Goal: Task Accomplishment & Management: Use online tool/utility

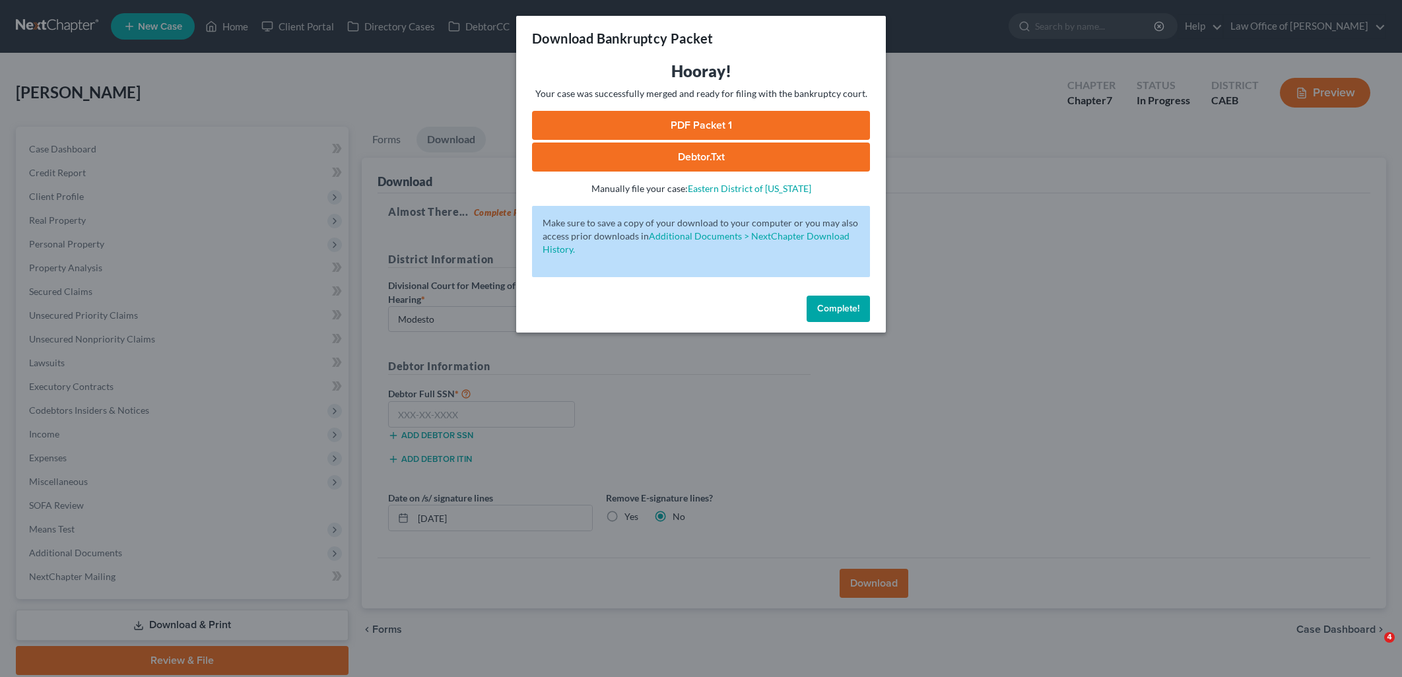
select select "1"
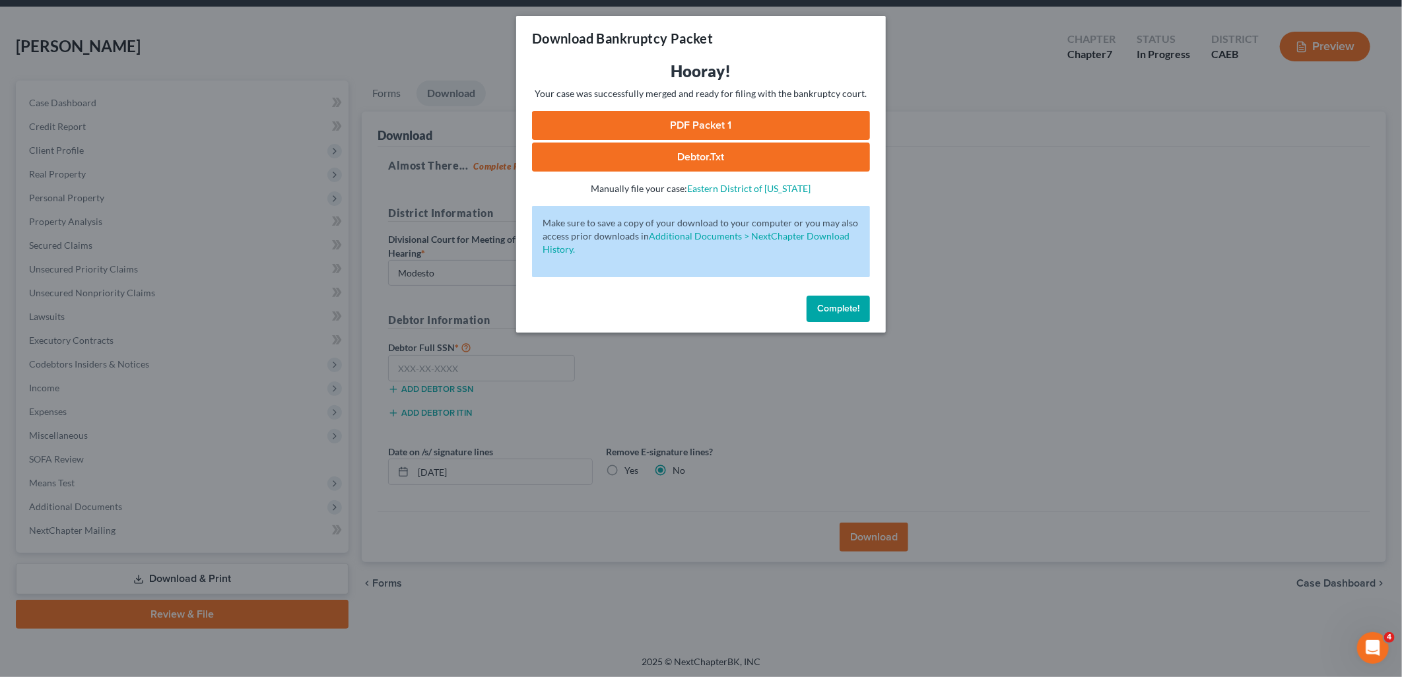
drag, startPoint x: 845, startPoint y: 306, endPoint x: 1353, endPoint y: 145, distance: 532.2
click at [845, 305] on span "Complete!" at bounding box center [838, 308] width 42 height 11
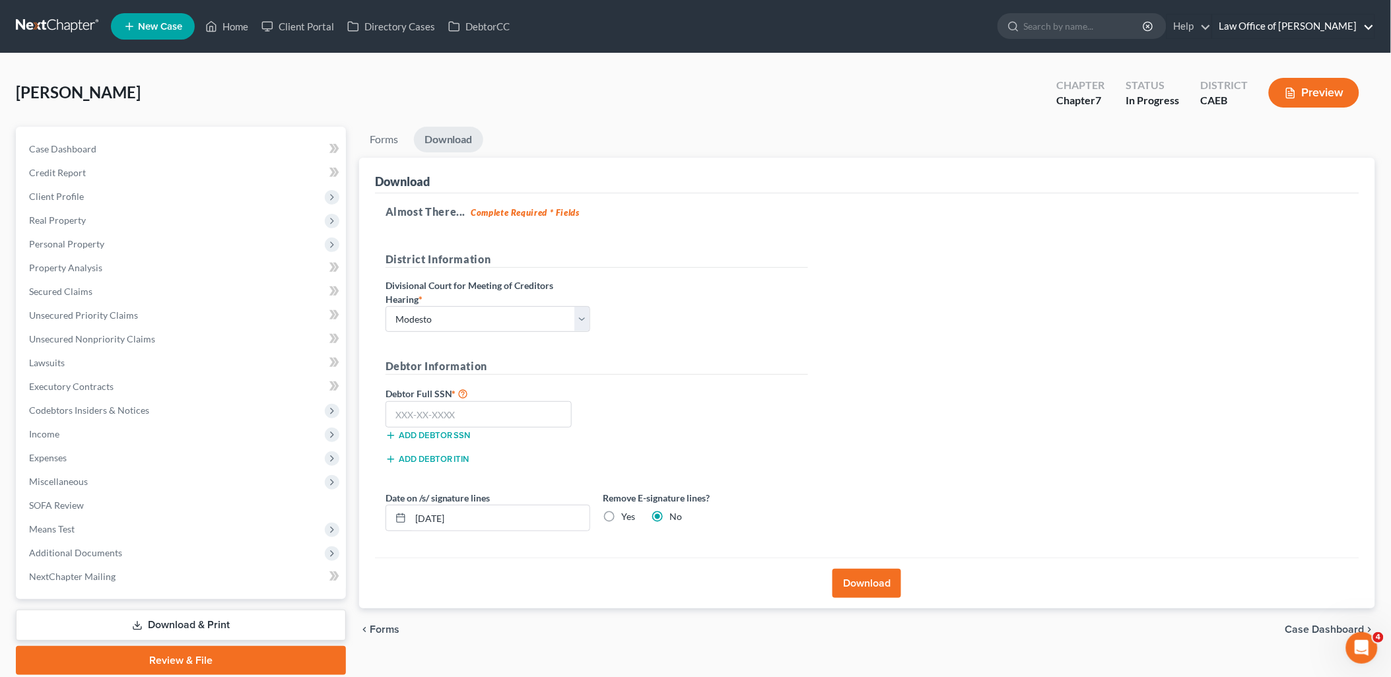
click at [1337, 24] on link "Law Office of [PERSON_NAME]" at bounding box center [1293, 27] width 162 height 24
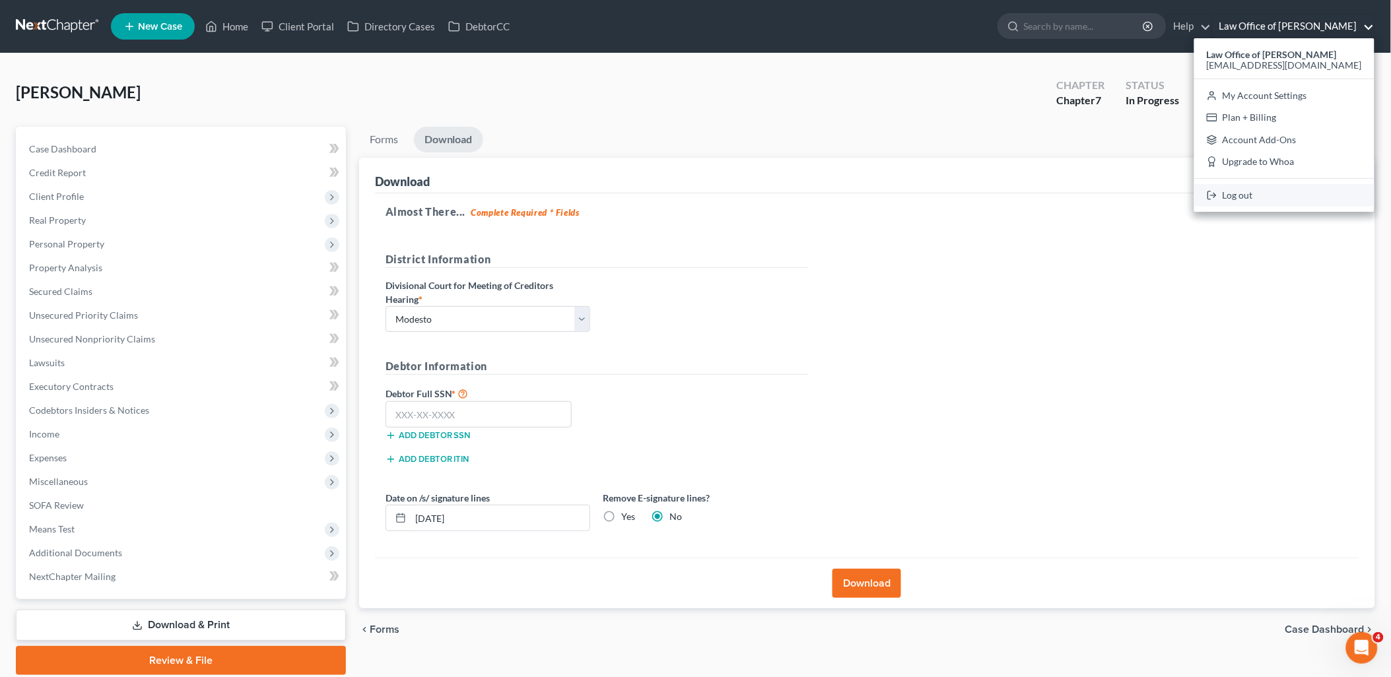
click at [1283, 198] on link "Log out" at bounding box center [1284, 195] width 180 height 22
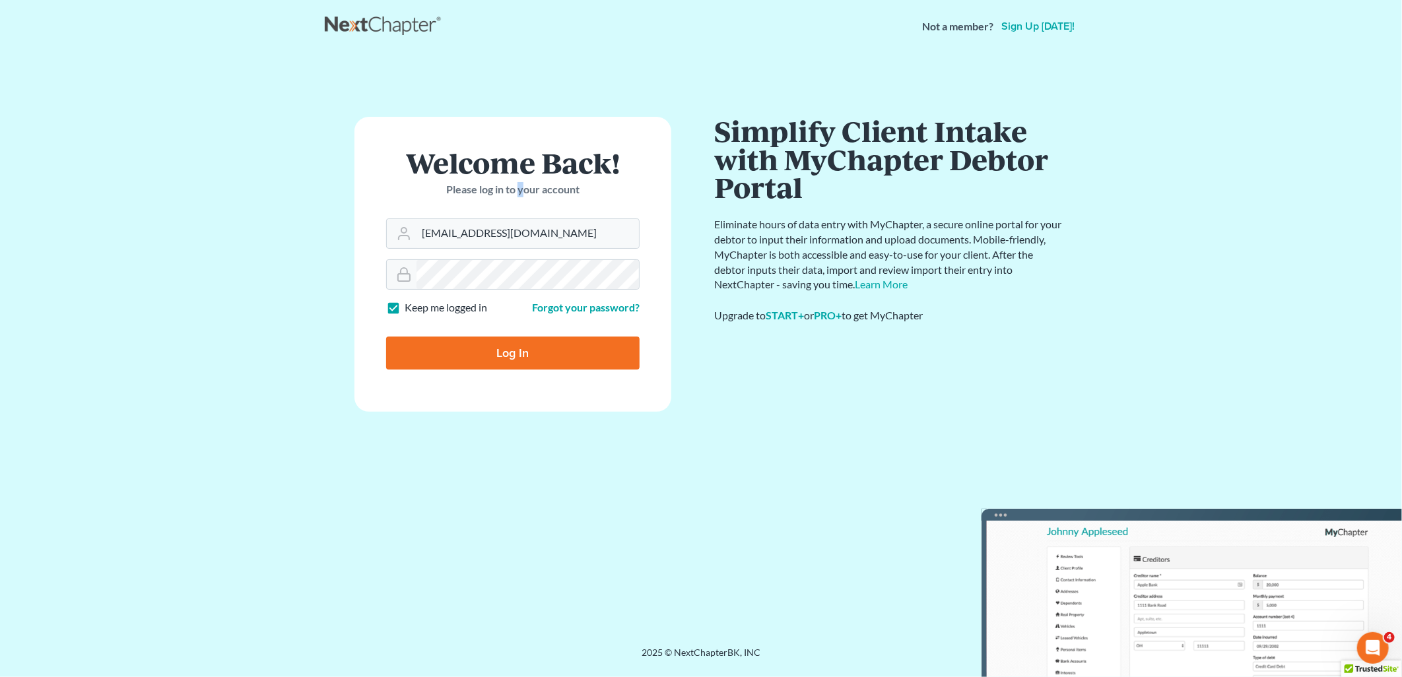
click at [522, 215] on div "Welcome Back! Please log in to your account" at bounding box center [512, 183] width 253 height 70
drag, startPoint x: 522, startPoint y: 215, endPoint x: 523, endPoint y: 232, distance: 16.6
click at [523, 232] on input "[EMAIL_ADDRESS][DOMAIN_NAME]" at bounding box center [527, 233] width 222 height 29
type input "aaron@beaconlawyer.com"
click at [506, 359] on input "Log In" at bounding box center [512, 353] width 253 height 33
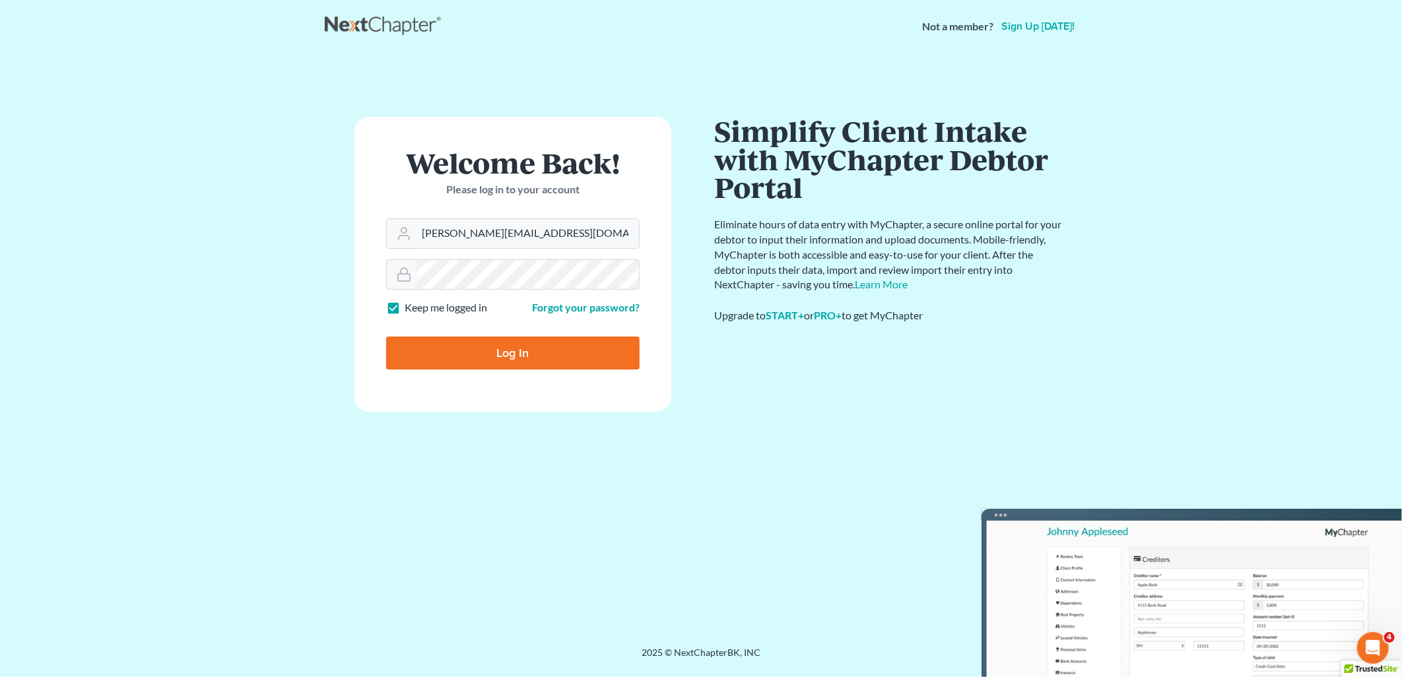
type input "Thinking..."
